Goal: Book appointment/travel/reservation

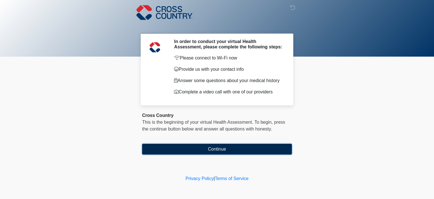
click at [214, 149] on button "Continue" at bounding box center [217, 149] width 150 height 11
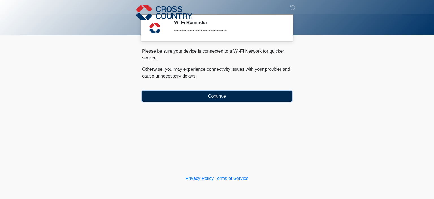
click at [212, 96] on button "Continue" at bounding box center [217, 96] width 150 height 11
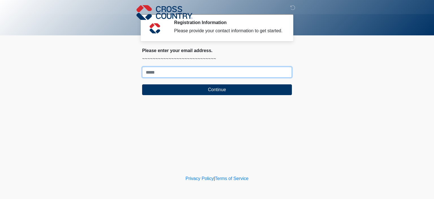
click at [167, 72] on input "Where should we email your response?" at bounding box center [217, 72] width 150 height 11
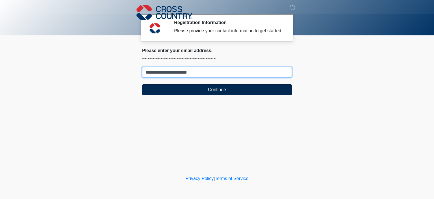
type input "**********"
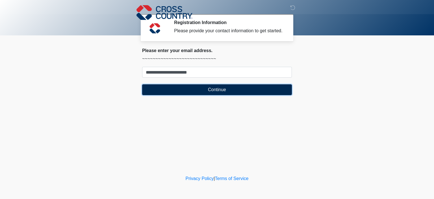
click at [206, 89] on button "Continue" at bounding box center [217, 89] width 150 height 11
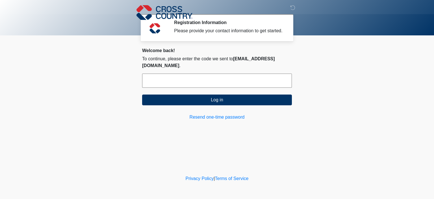
click at [172, 73] on input "text" at bounding box center [217, 80] width 150 height 14
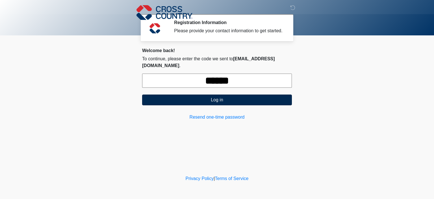
type input "******"
click at [229, 94] on button "Log in" at bounding box center [217, 99] width 150 height 11
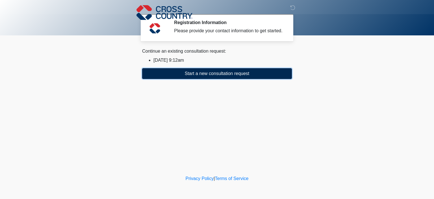
click at [226, 71] on button "Start a new consultation request" at bounding box center [217, 73] width 150 height 11
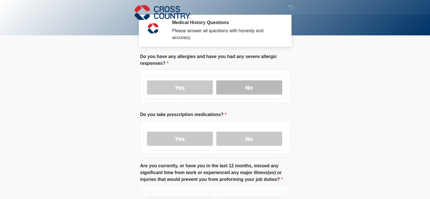
click at [240, 83] on label "No" at bounding box center [249, 87] width 66 height 14
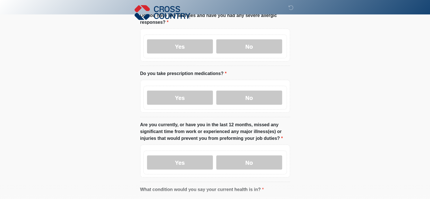
scroll to position [56, 0]
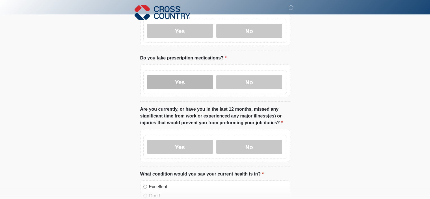
click at [189, 75] on label "Yes" at bounding box center [180, 82] width 66 height 14
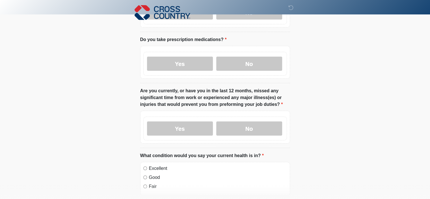
scroll to position [85, 0]
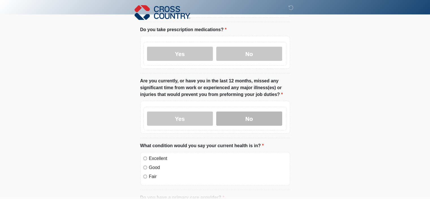
click at [242, 114] on label "No" at bounding box center [249, 118] width 66 height 14
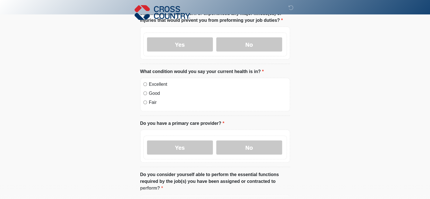
scroll to position [169, 0]
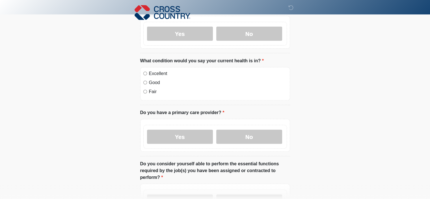
click at [149, 70] on label "Excellent" at bounding box center [218, 73] width 138 height 7
click at [202, 129] on label "Yes" at bounding box center [180, 136] width 66 height 14
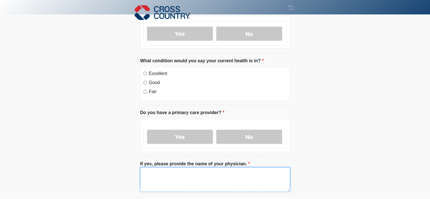
click at [157, 173] on textarea "If yes, please provide the name of your physician." at bounding box center [215, 179] width 150 height 24
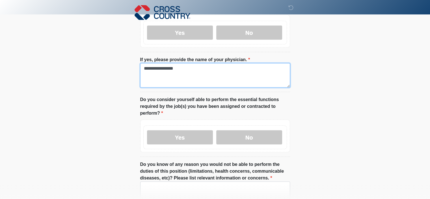
scroll to position [282, 0]
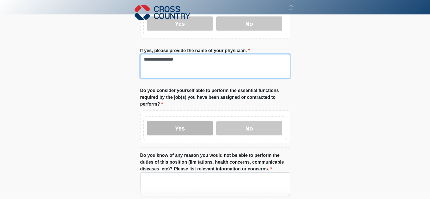
type textarea "**********"
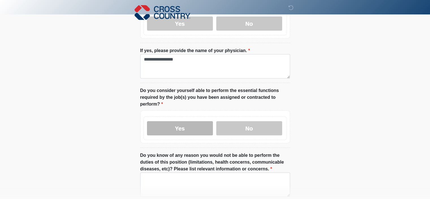
click at [193, 124] on label "Yes" at bounding box center [180, 128] width 66 height 14
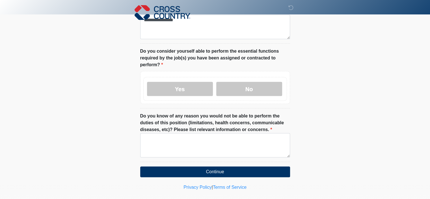
scroll to position [323, 0]
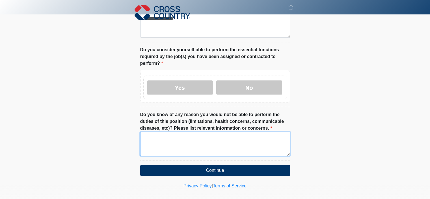
click at [159, 131] on textarea "Do you know of any reason you would not be able to perform the duties of this p…" at bounding box center [215, 143] width 150 height 24
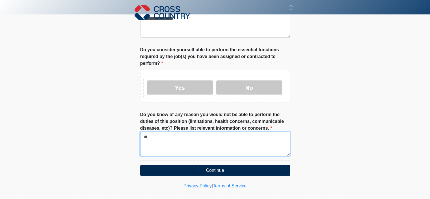
type textarea "**"
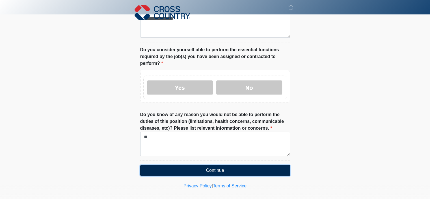
click at [211, 165] on button "Continue" at bounding box center [215, 170] width 150 height 11
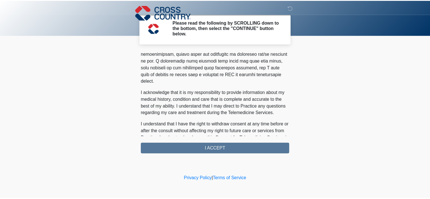
scroll to position [366, 0]
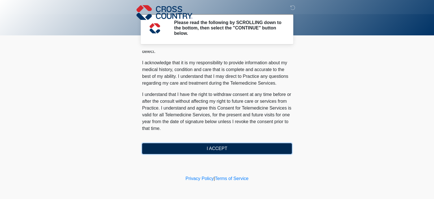
click at [219, 146] on button "I ACCEPT" at bounding box center [217, 148] width 150 height 11
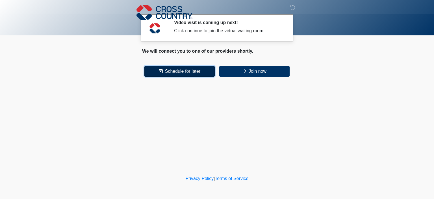
click at [197, 73] on button "Schedule for later" at bounding box center [179, 71] width 70 height 11
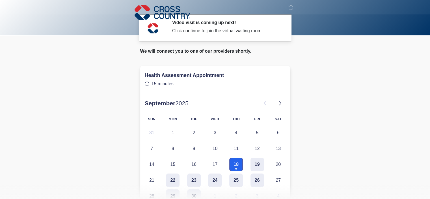
click at [234, 165] on button "18" at bounding box center [236, 164] width 14 height 14
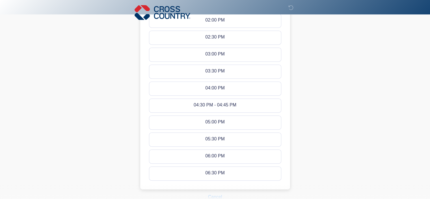
scroll to position [254, 0]
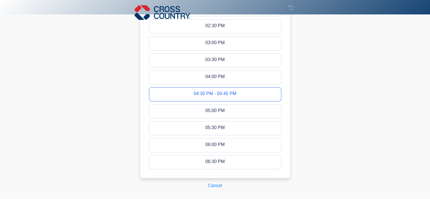
click at [244, 94] on button "04:30 PM - 04:45 PM" at bounding box center [215, 94] width 132 height 14
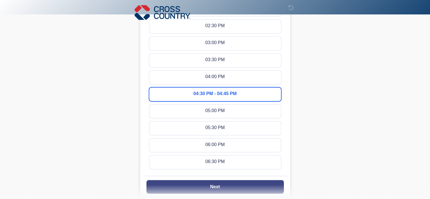
click at [209, 186] on button "Next" at bounding box center [214, 187] width 137 height 14
